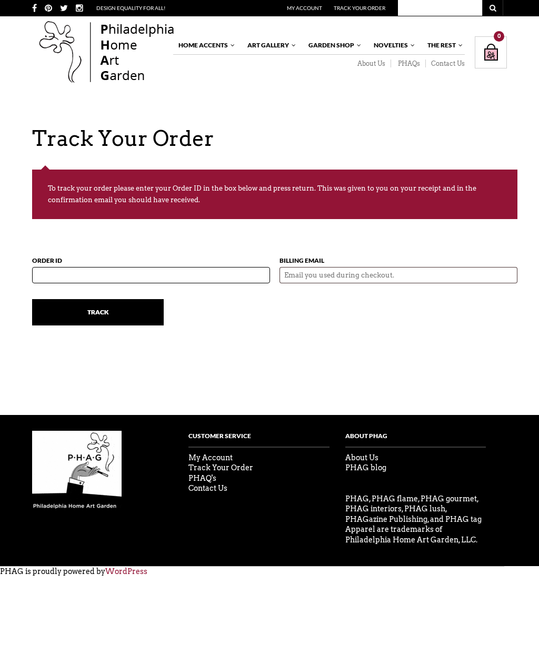
click at [200, 275] on input "Order ID" at bounding box center [151, 275] width 238 height 16
click at [85, 273] on input "Order ID" at bounding box center [151, 275] width 238 height 16
paste input "55743"
type input "55743"
click at [389, 280] on input "Billing Email" at bounding box center [399, 275] width 238 height 16
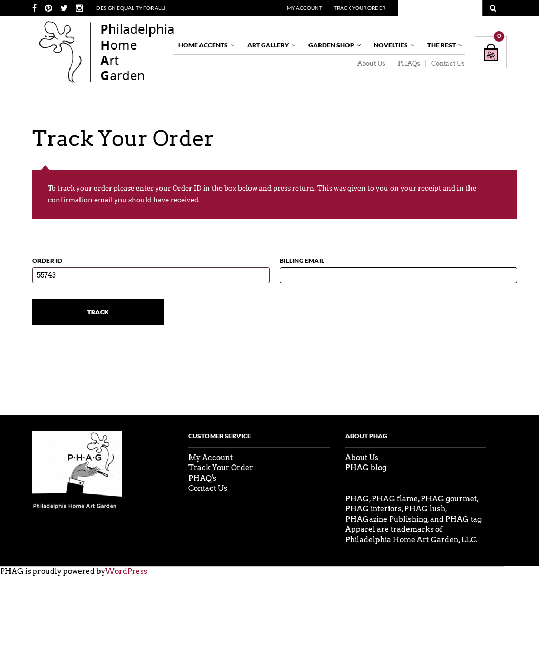
type input "[EMAIL_ADDRESS][DOMAIN_NAME]"
click at [155, 318] on input "Track" at bounding box center [98, 312] width 132 height 26
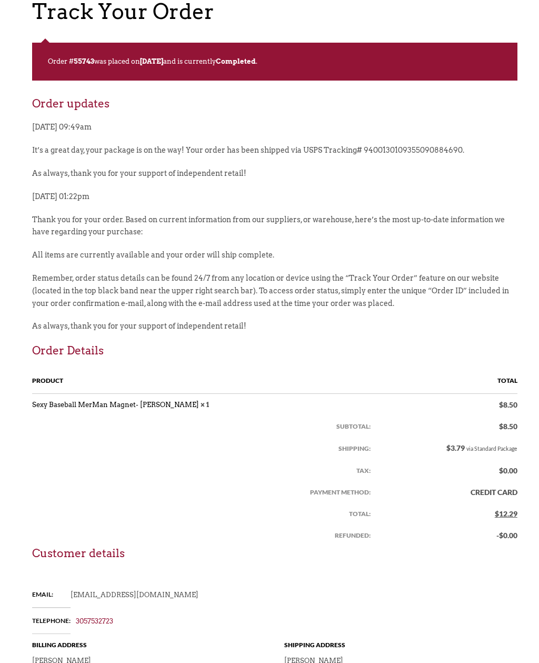
scroll to position [123, 0]
